Goal: Contribute content

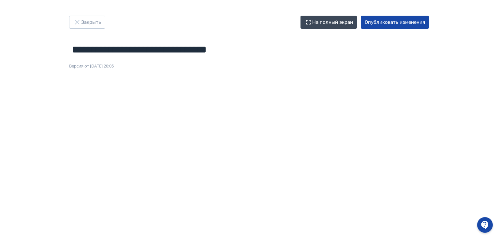
scroll to position [138, 0]
click at [408, 22] on button "Опубликовать изменения" at bounding box center [395, 22] width 68 height 13
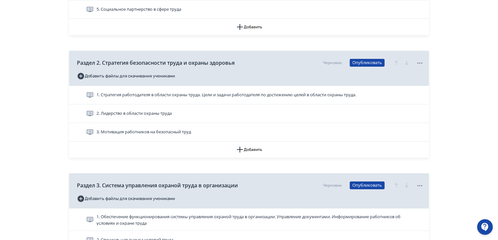
scroll to position [326, 0]
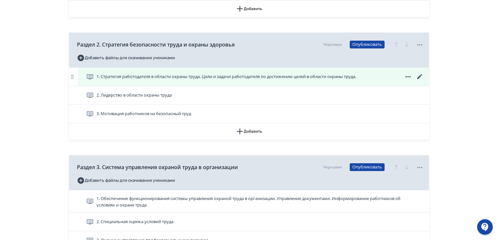
click at [420, 76] on icon at bounding box center [419, 76] width 5 height 5
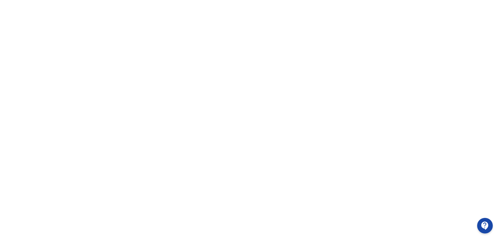
scroll to position [138, 0]
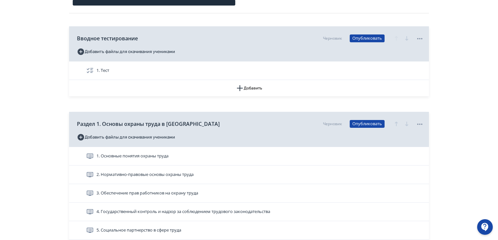
scroll to position [98, 0]
